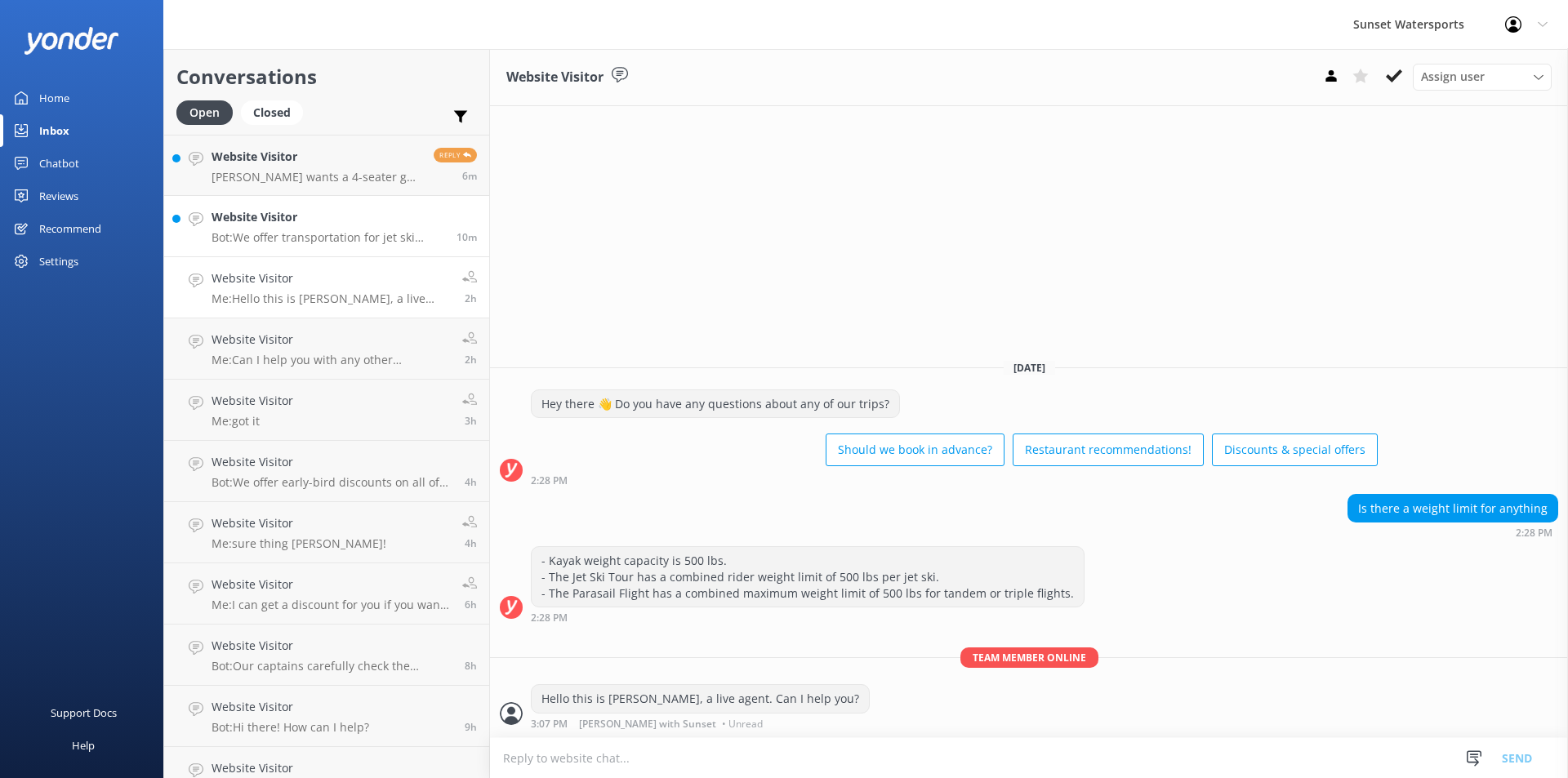
click at [315, 216] on h4 "Website Visitor" at bounding box center [327, 218] width 233 height 18
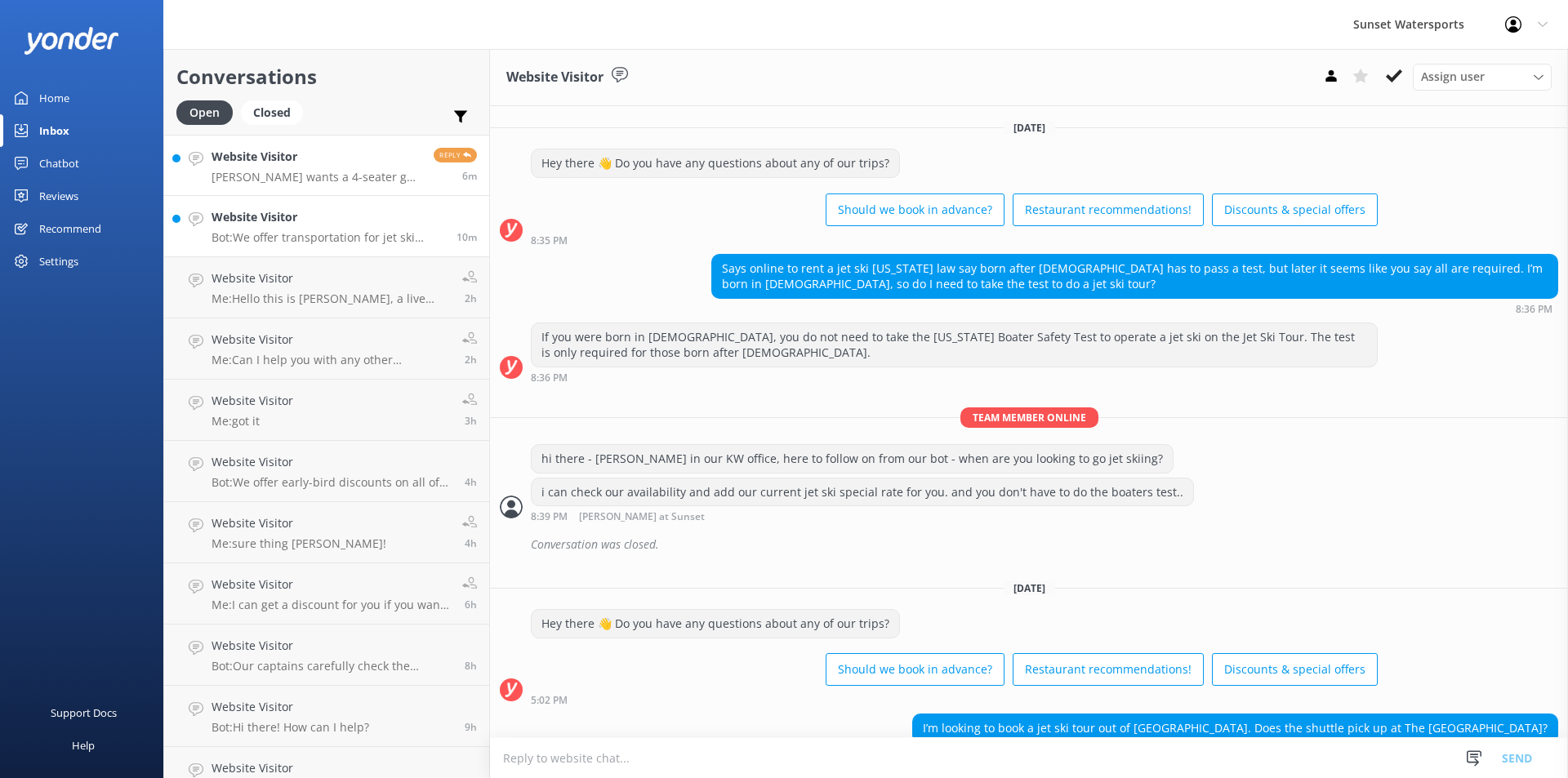
click at [322, 167] on div "Website Visitor [PERSON_NAME] wants a 4-seater golf cart for [DATE], for 3 hrs,…" at bounding box center [316, 165] width 210 height 35
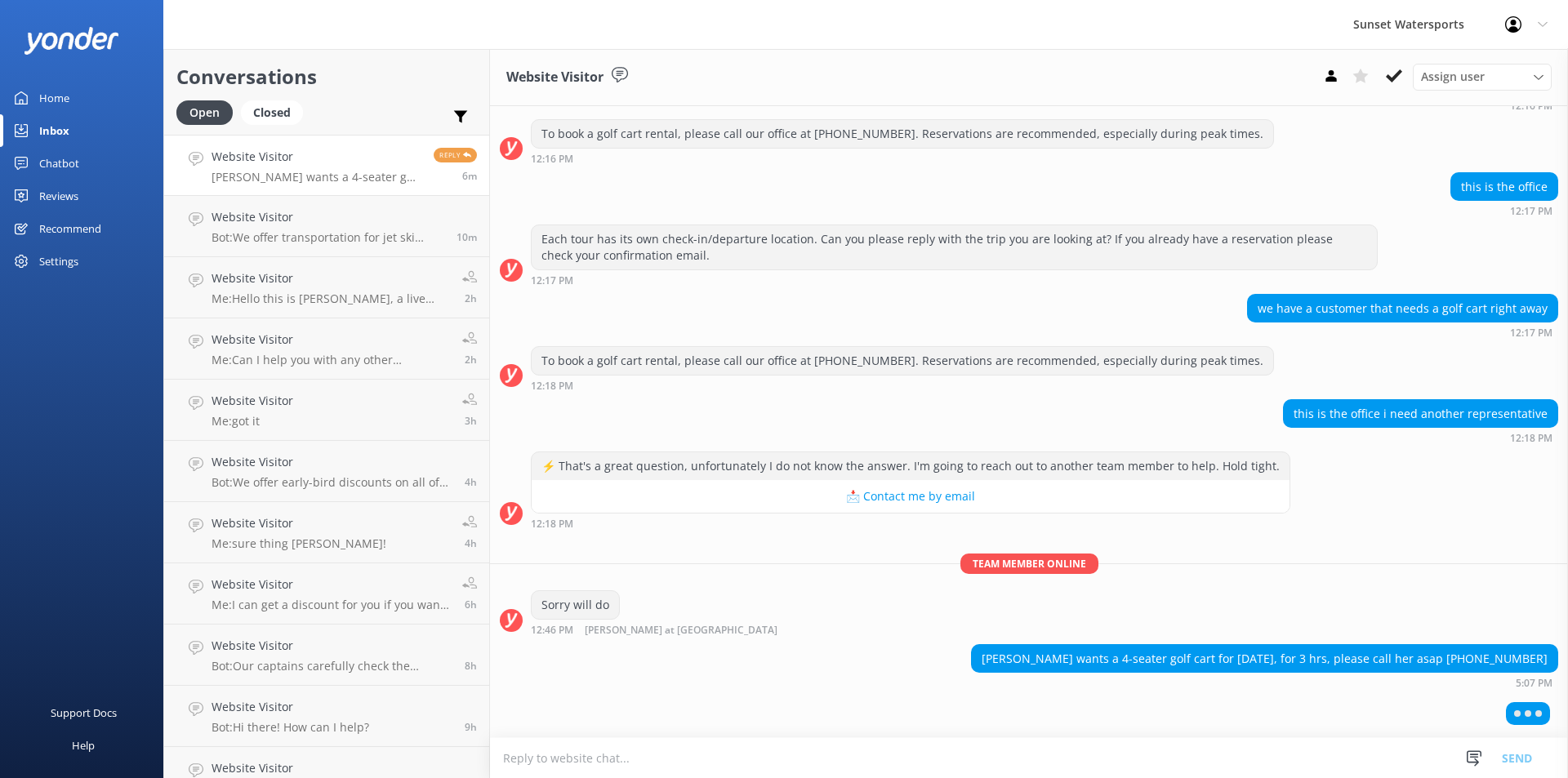
scroll to position [19327, 0]
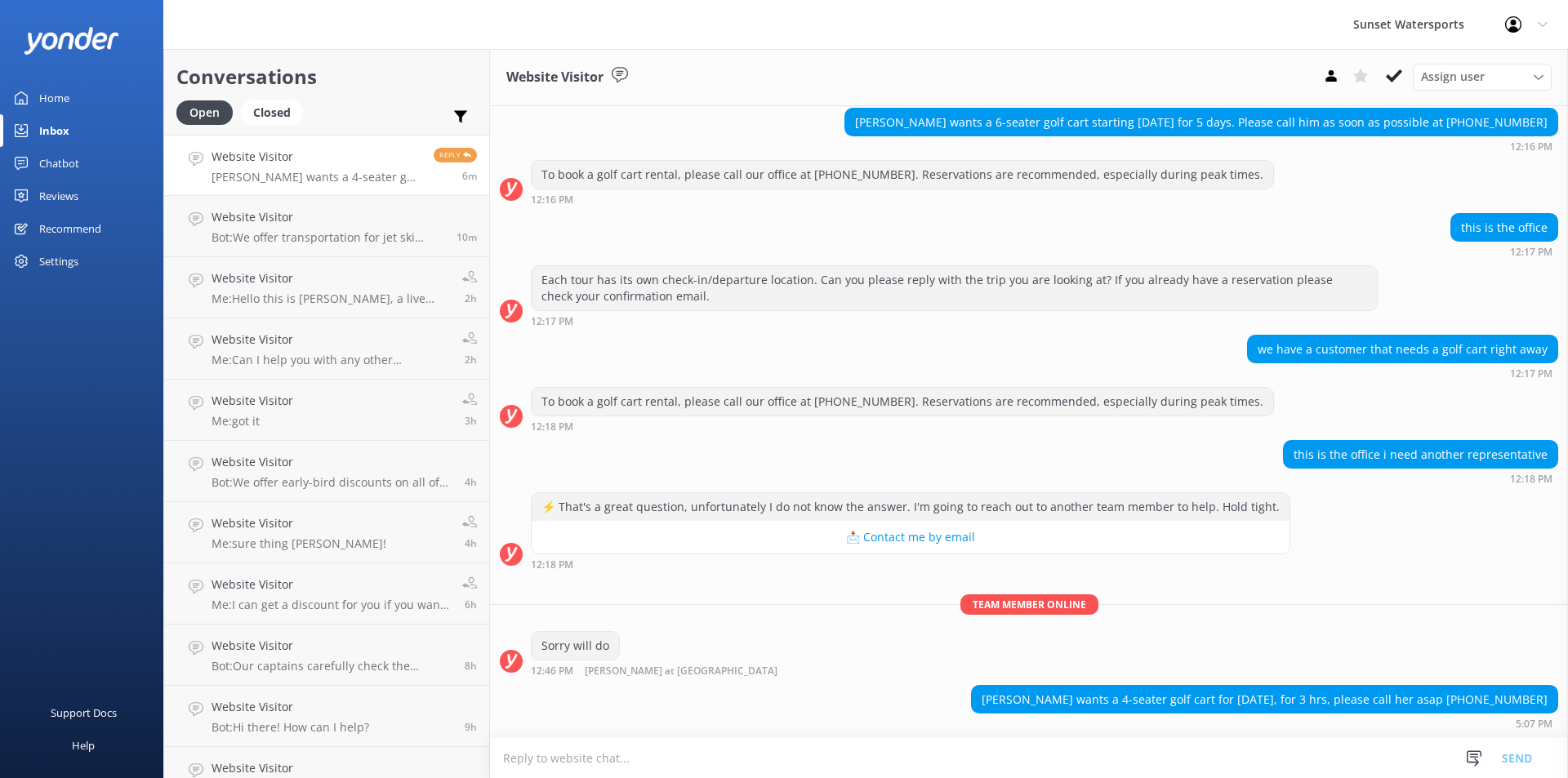
click at [573, 756] on textarea at bounding box center [1028, 758] width 1078 height 40
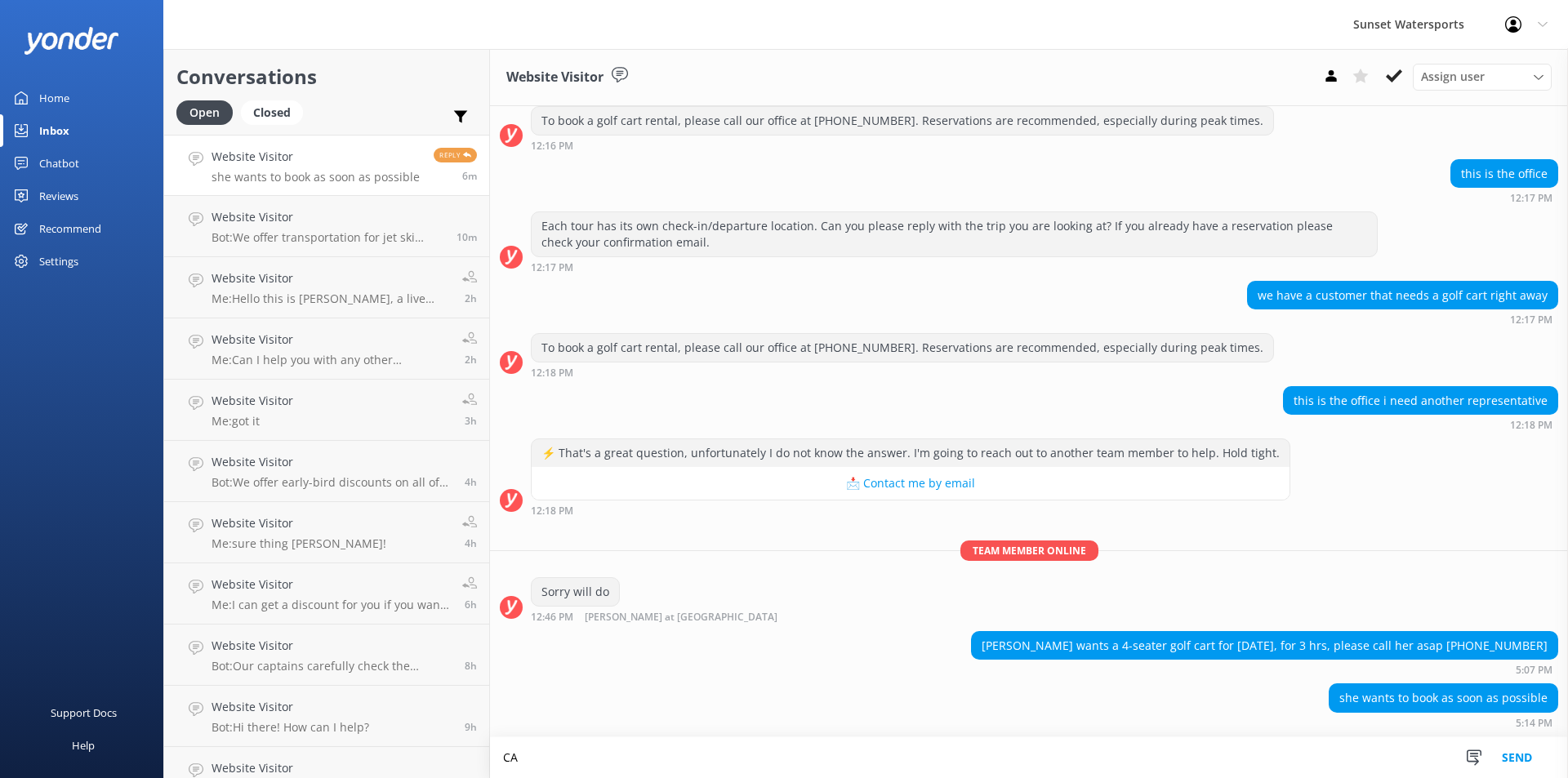
scroll to position [19380, 0]
type textarea "CALLING NOW:)"
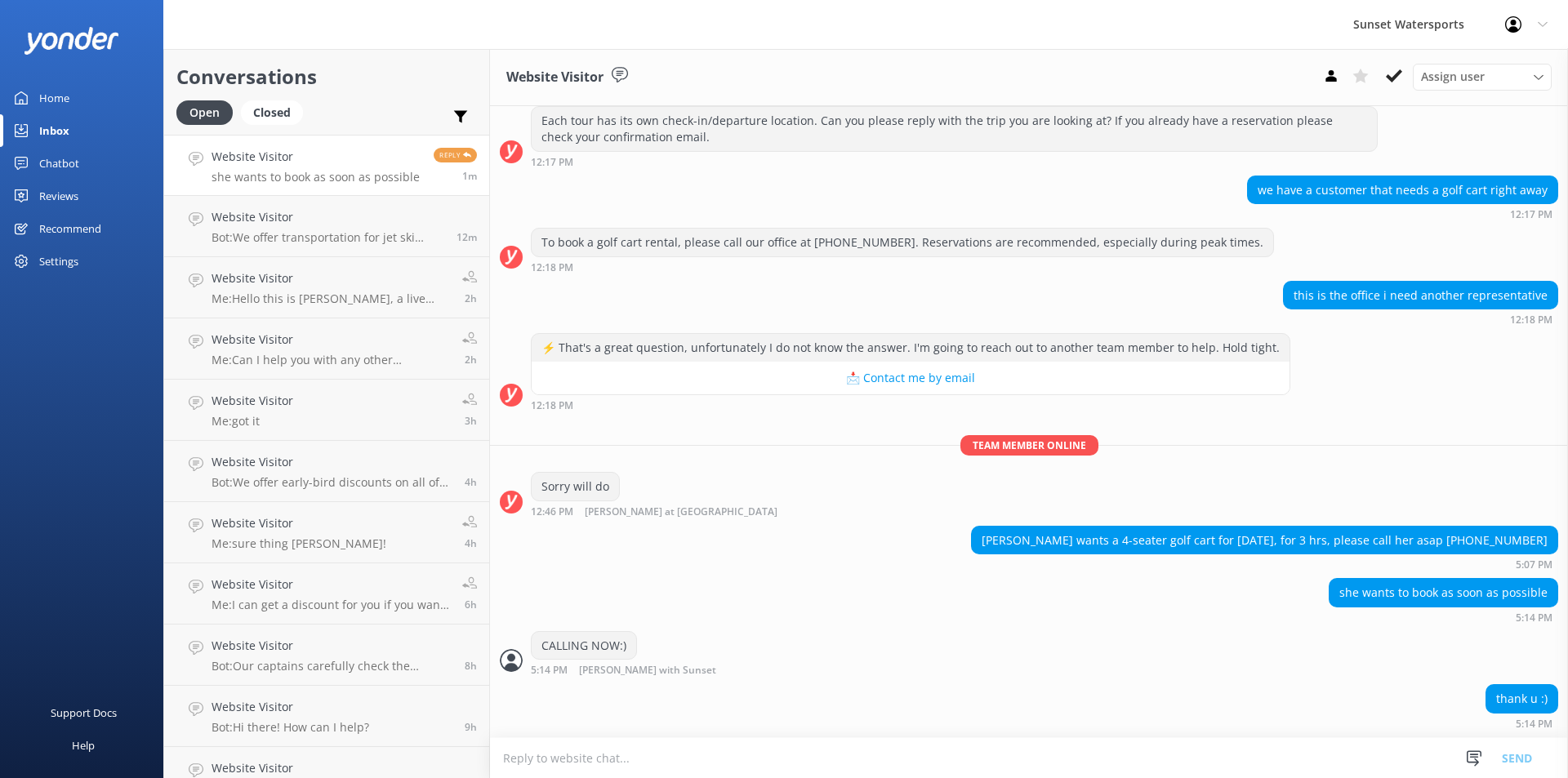
scroll to position [19486, 0]
click at [346, 174] on p "she wants to book as soon as possible" at bounding box center [315, 177] width 209 height 15
click at [296, 223] on h4 "Website Visitor" at bounding box center [327, 218] width 233 height 18
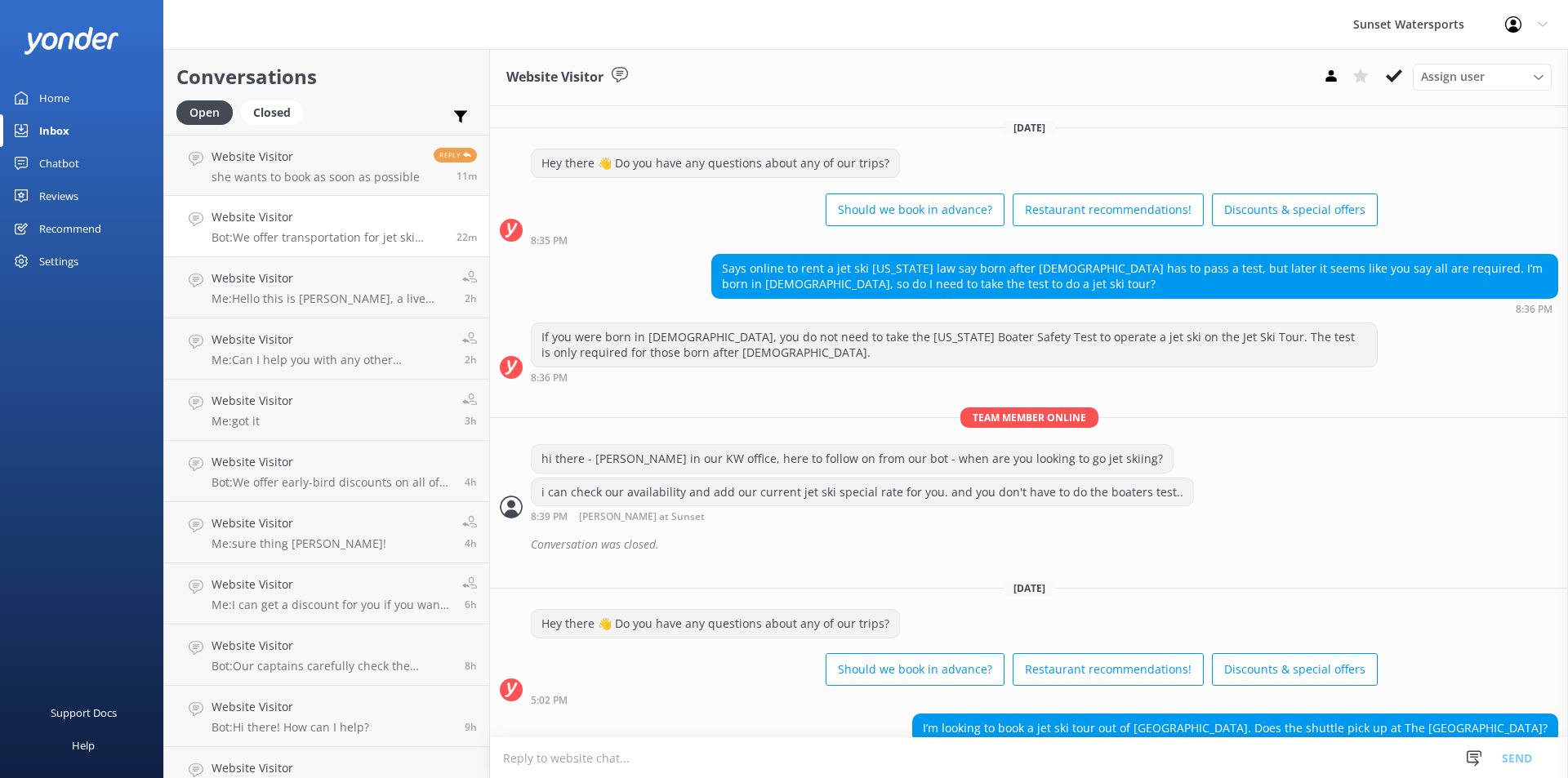
scroll to position [83, 0]
